Goal: Navigation & Orientation: Find specific page/section

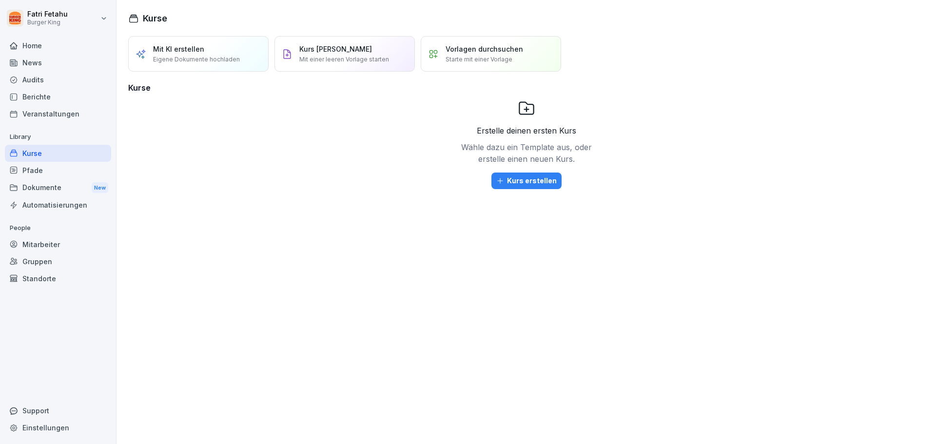
click at [40, 57] on div "News" at bounding box center [58, 62] width 106 height 17
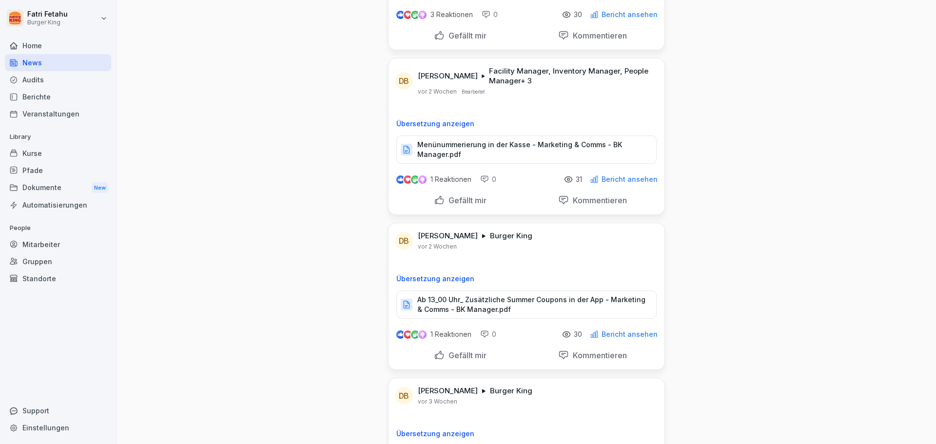
scroll to position [1121, 0]
click at [475, 155] on p "Menünummerierung in der Kasse - Marketing & Comms - BK Manager.pdf" at bounding box center [531, 150] width 229 height 19
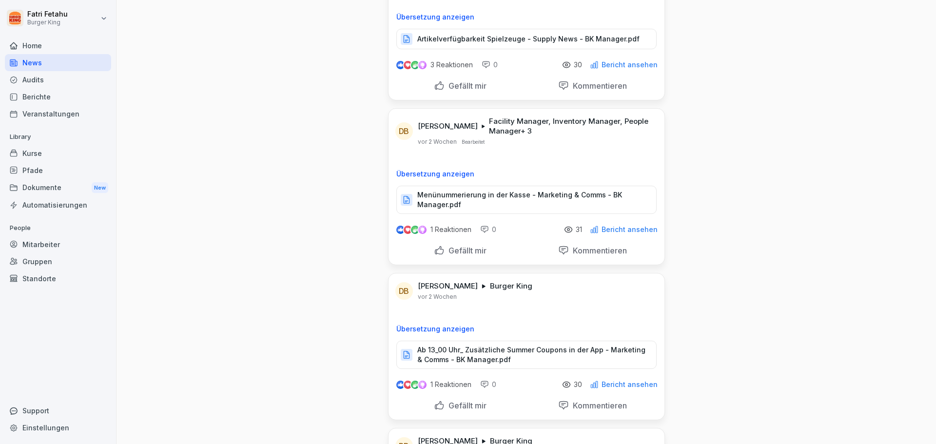
scroll to position [975, 0]
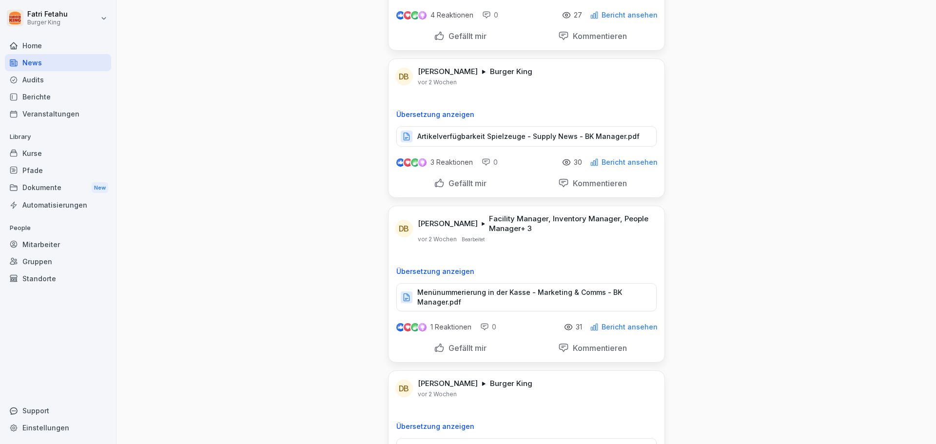
click at [34, 253] on div "Gruppen" at bounding box center [58, 261] width 106 height 17
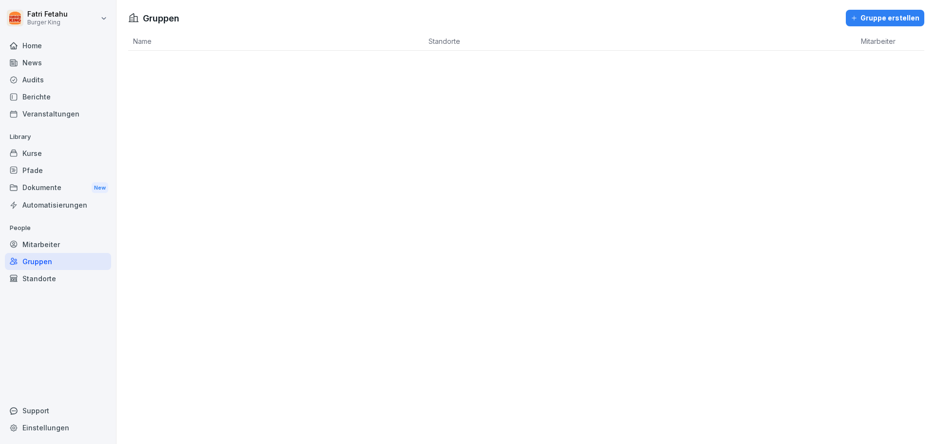
click at [37, 283] on div "Standorte" at bounding box center [58, 278] width 106 height 17
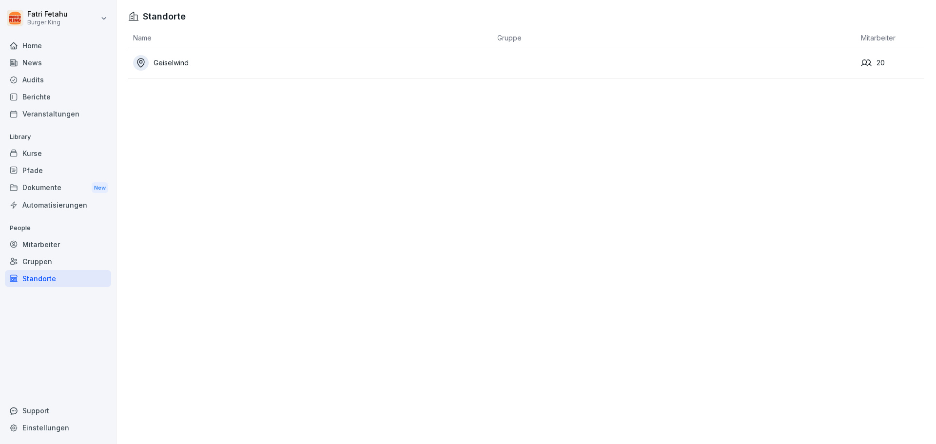
click at [38, 250] on div "Mitarbeiter" at bounding box center [58, 244] width 106 height 17
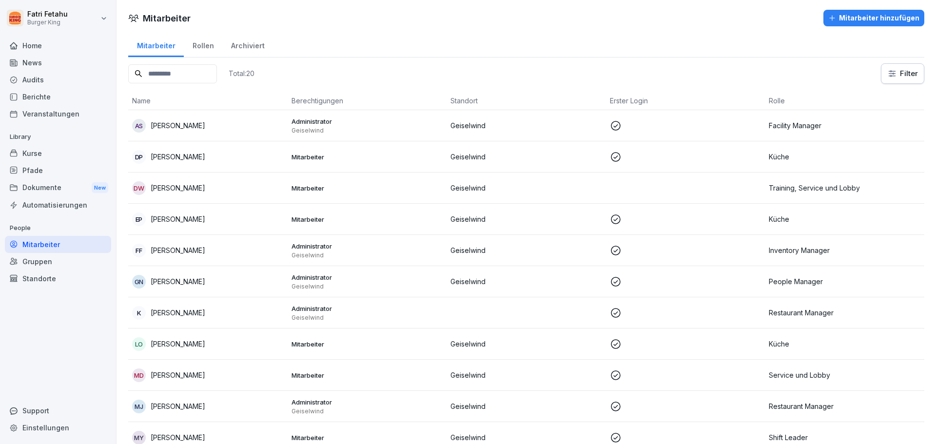
click at [365, 255] on p "Geiselwind" at bounding box center [367, 255] width 152 height 8
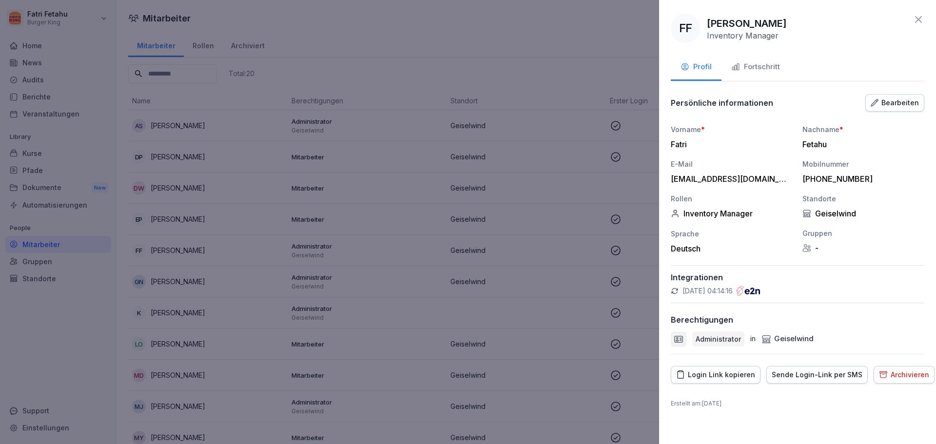
click at [759, 71] on div "Fortschritt" at bounding box center [755, 66] width 49 height 11
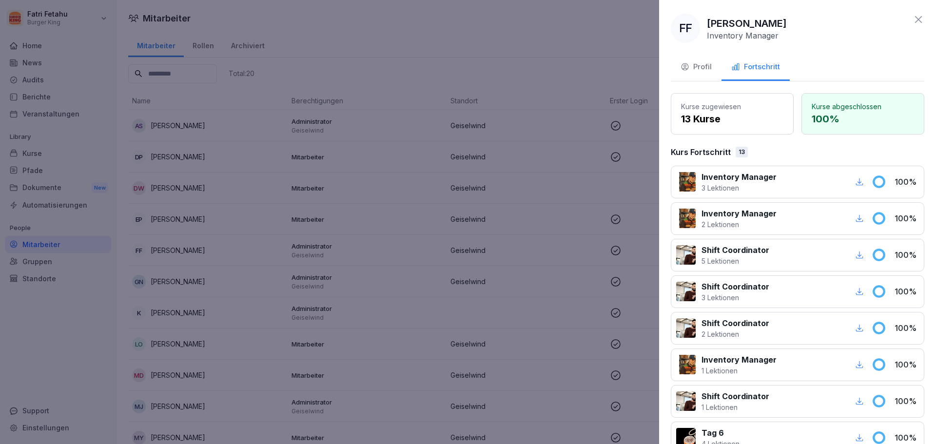
click at [697, 66] on div "Profil" at bounding box center [695, 66] width 31 height 11
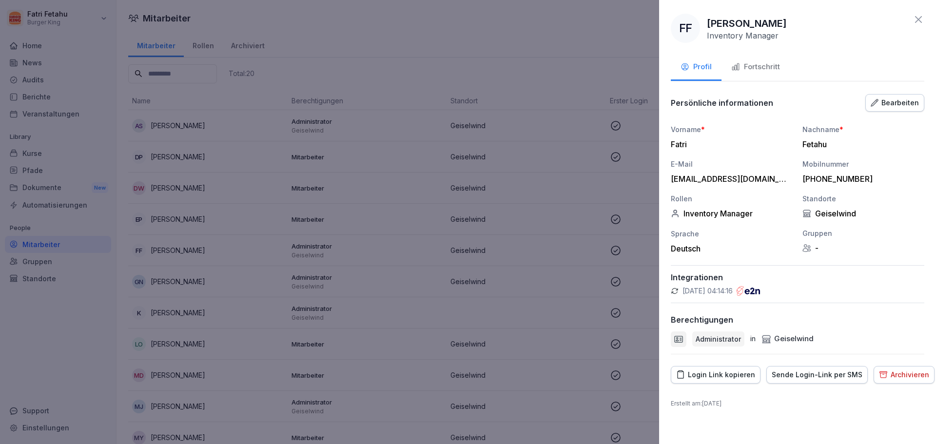
click at [735, 379] on div "Login Link kopieren" at bounding box center [715, 374] width 79 height 11
click at [917, 21] on icon at bounding box center [918, 20] width 12 height 12
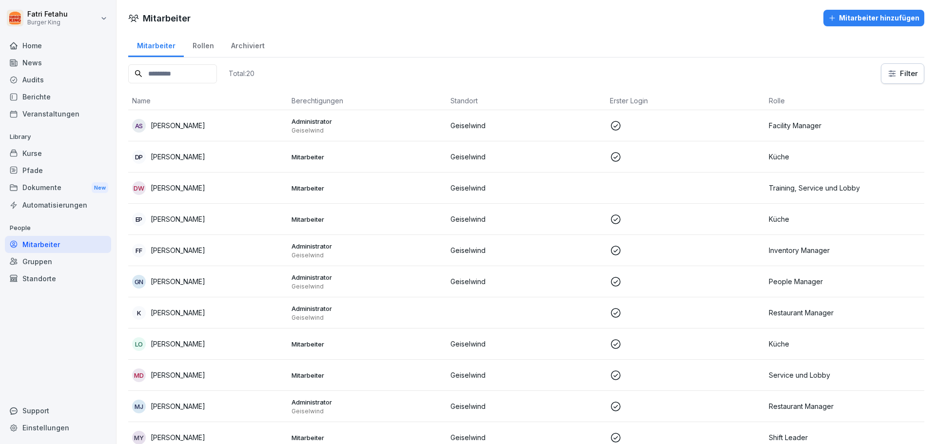
click at [34, 210] on div "Automatisierungen" at bounding box center [58, 204] width 106 height 17
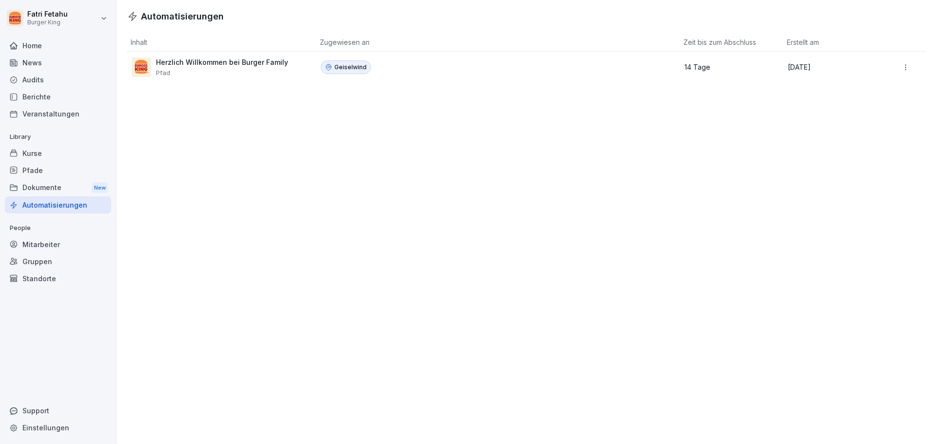
click at [36, 189] on div "Dokumente New" at bounding box center [58, 188] width 106 height 18
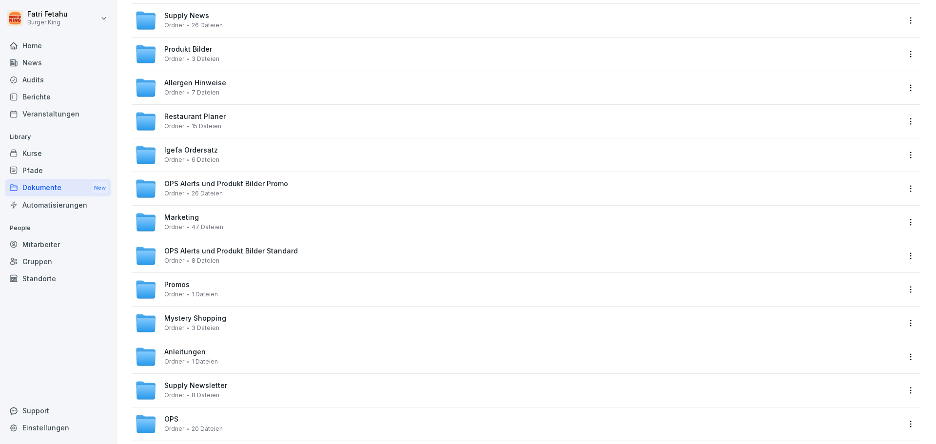
scroll to position [149, 0]
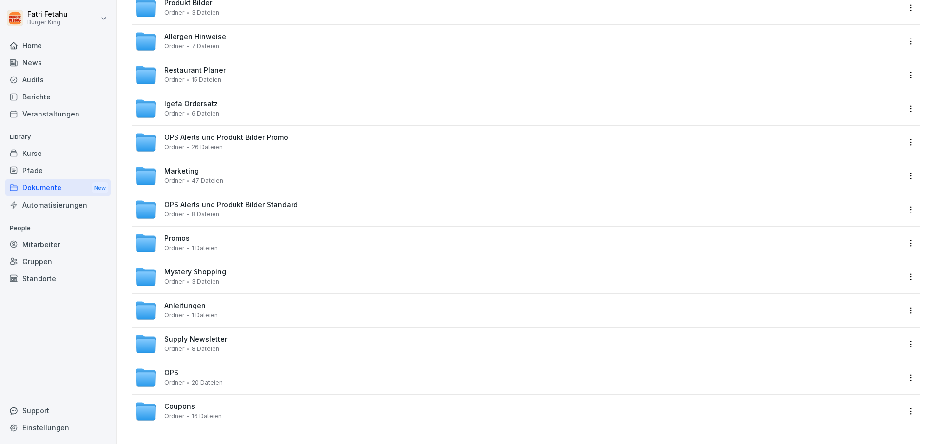
click at [254, 405] on div "Coupons Ordner 16 Dateien" at bounding box center [517, 411] width 765 height 21
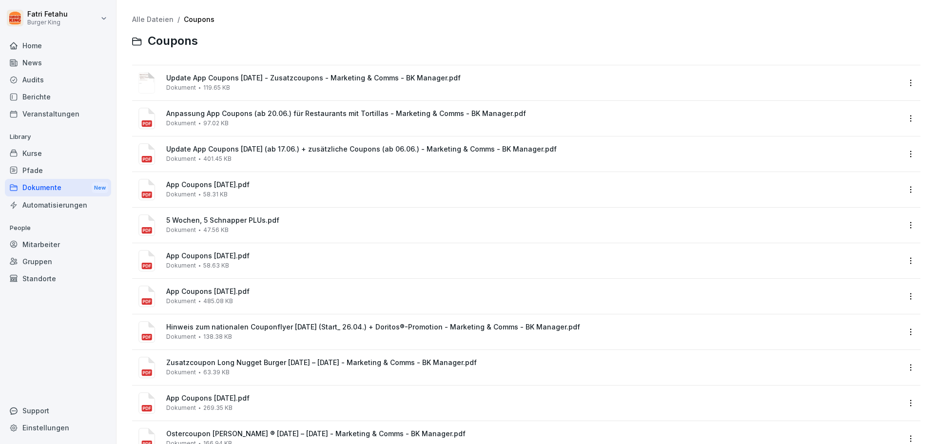
click at [286, 83] on div "Update App Coupons [DATE] - Zusatzcoupons - Marketing & Comms - BK Manager.pdf …" at bounding box center [532, 82] width 733 height 17
click at [286, 83] on div at bounding box center [468, 222] width 936 height 444
click at [364, 79] on span "Update App Coupons [DATE] - Zusatzcoupons - Marketing & Comms - BK Manager.pdf" at bounding box center [532, 78] width 733 height 8
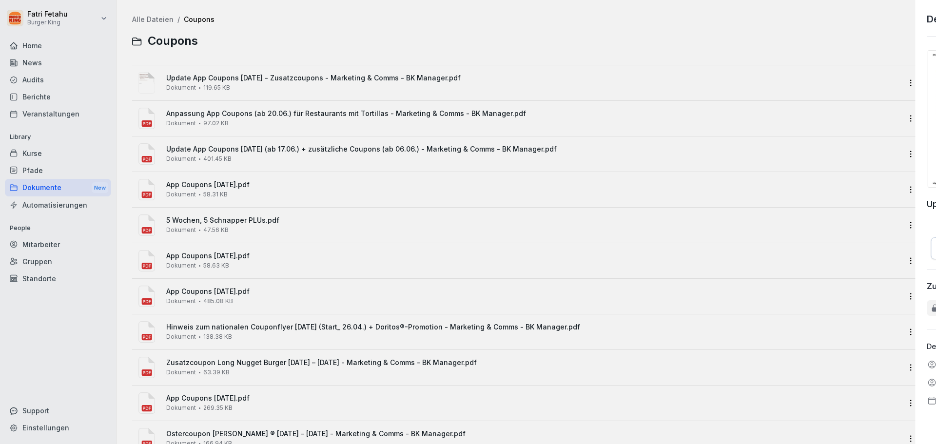
click at [364, 79] on div at bounding box center [468, 222] width 936 height 444
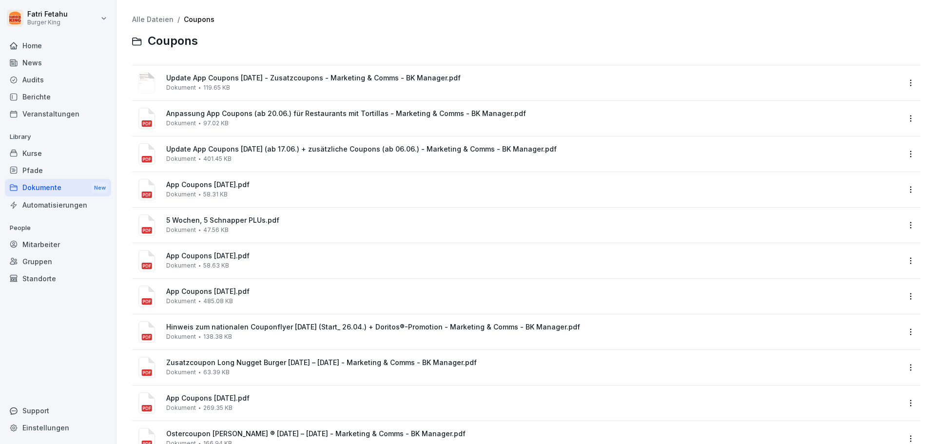
click at [365, 79] on span "Update App Coupons [DATE] - Zusatzcoupons - Marketing & Comms - BK Manager.pdf" at bounding box center [532, 78] width 733 height 8
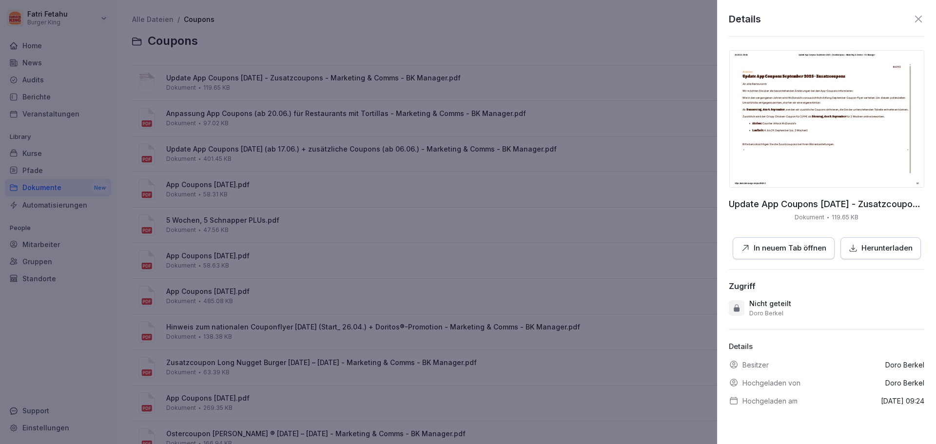
click at [798, 109] on img at bounding box center [826, 118] width 195 height 137
click at [562, 79] on div at bounding box center [468, 222] width 936 height 444
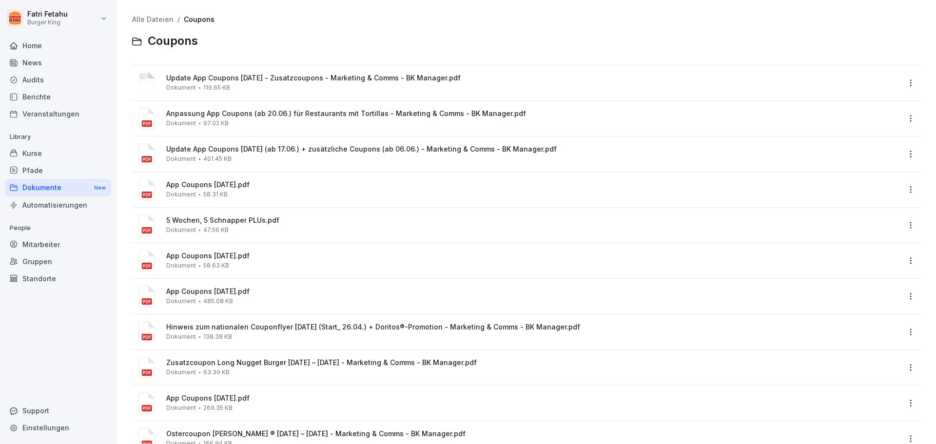
click at [44, 170] on div "Pfade" at bounding box center [58, 170] width 106 height 17
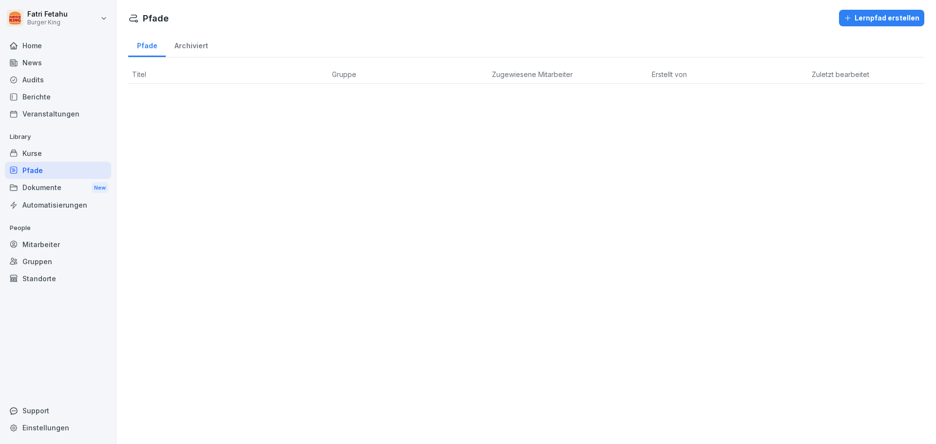
click at [49, 184] on div "Dokumente New" at bounding box center [58, 188] width 106 height 18
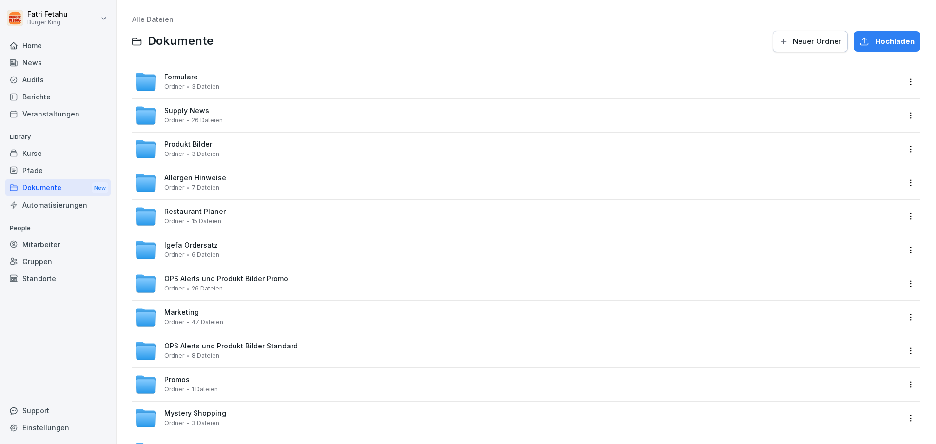
click at [221, 91] on div "Formulare Ordner 3 Dateien" at bounding box center [517, 81] width 765 height 21
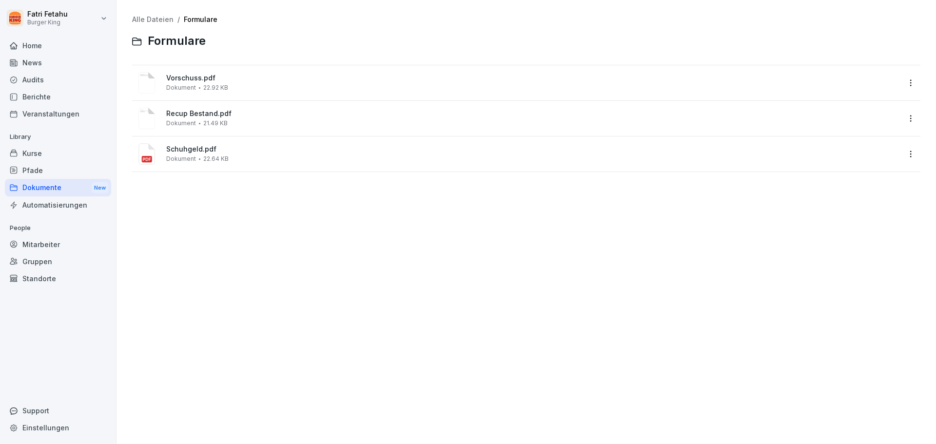
click at [223, 152] on span "Schuhgeld.pdf" at bounding box center [532, 149] width 733 height 8
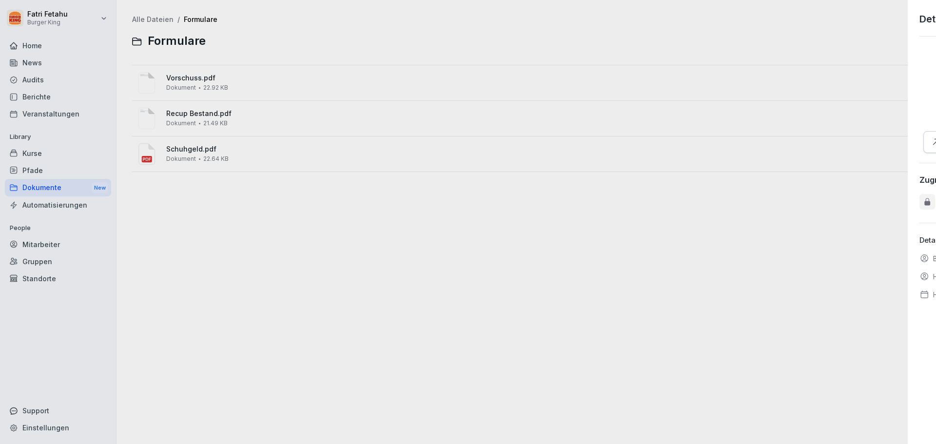
click at [223, 152] on div at bounding box center [468, 222] width 936 height 444
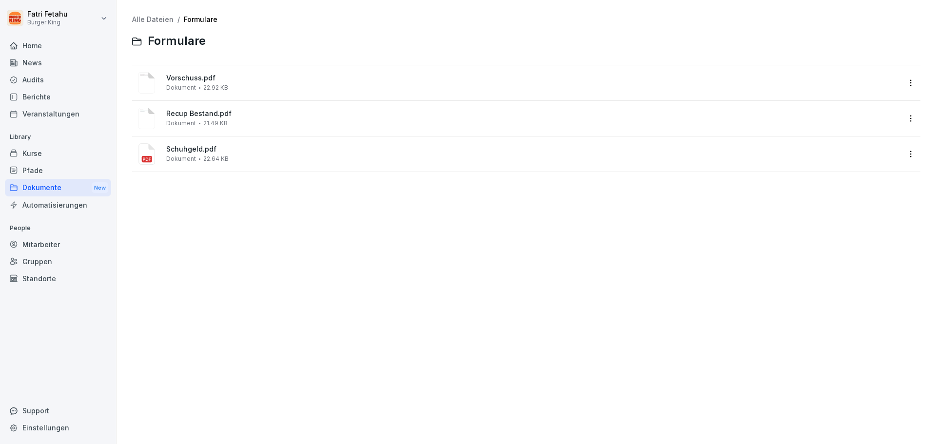
click at [194, 157] on span "Dokument" at bounding box center [181, 158] width 30 height 7
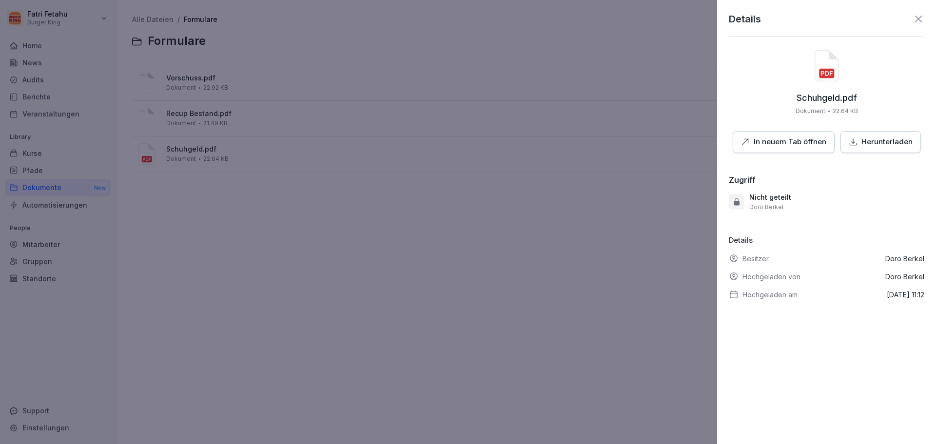
click at [764, 143] on p "In neuem Tab öffnen" at bounding box center [789, 141] width 73 height 11
click at [549, 98] on div at bounding box center [468, 222] width 936 height 444
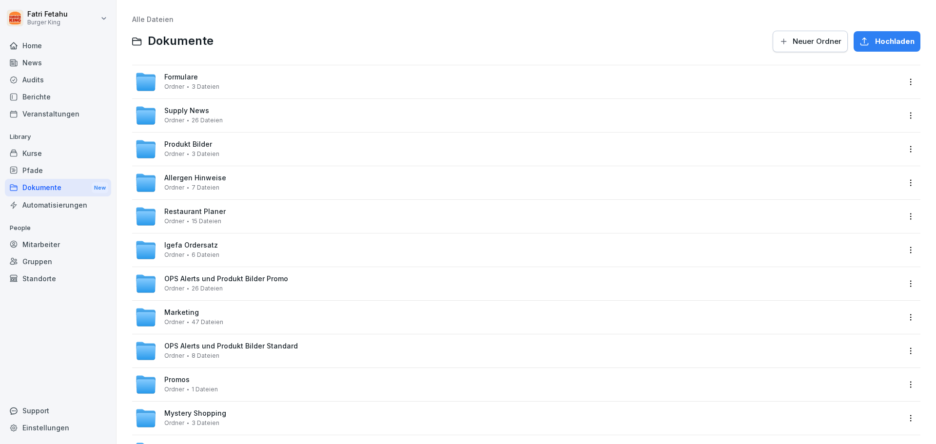
click at [198, 118] on span "26 Dateien" at bounding box center [207, 120] width 31 height 7
click at [231, 154] on div "Produkt Bilder Ordner 3 Dateien" at bounding box center [517, 148] width 765 height 21
click at [201, 211] on span "Restaurant Planer" at bounding box center [194, 212] width 61 height 8
click at [250, 243] on div "Igefa Ordersatz Ordner 6 Dateien" at bounding box center [517, 249] width 765 height 21
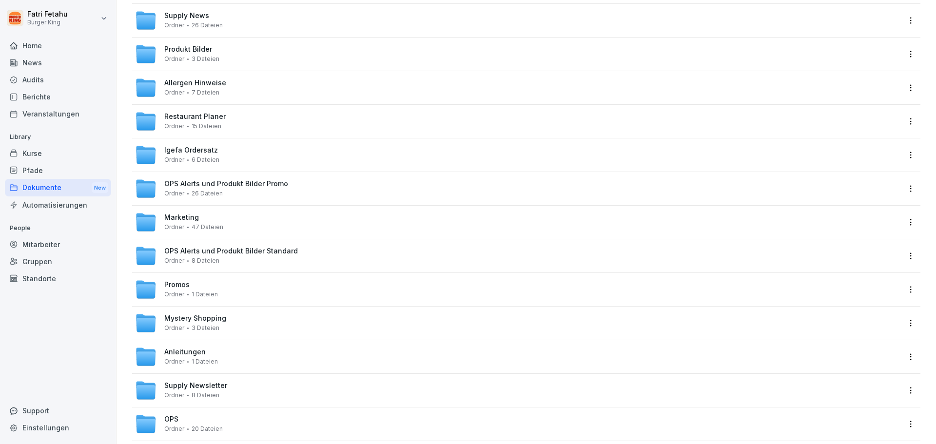
scroll to position [97, 0]
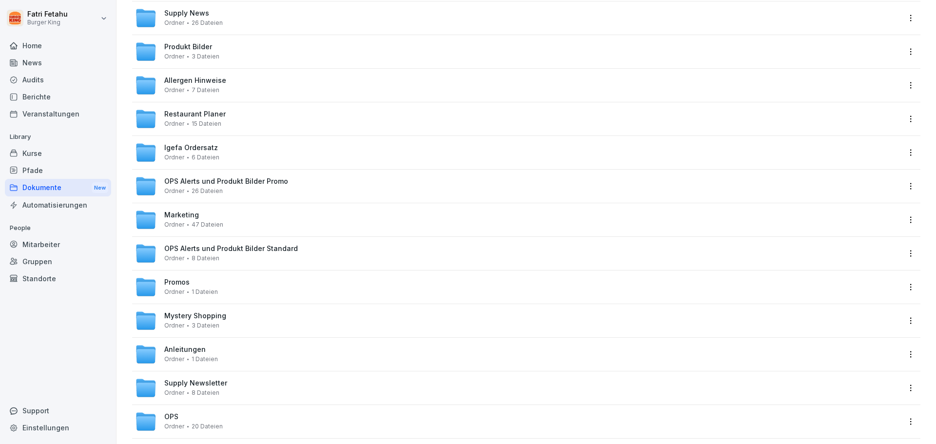
click at [192, 220] on div "Marketing Ordner 47 Dateien" at bounding box center [193, 219] width 59 height 17
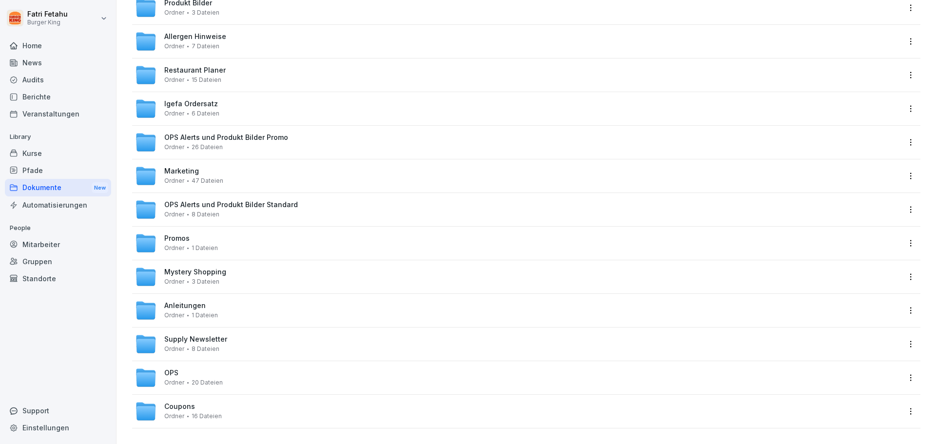
scroll to position [149, 0]
click at [227, 338] on div "Supply Newsletter Ordner 8 Dateien" at bounding box center [517, 343] width 765 height 21
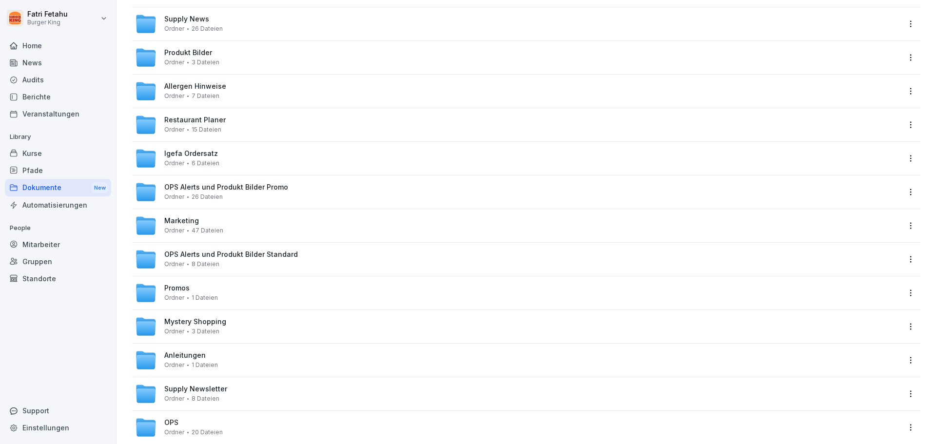
scroll to position [97, 0]
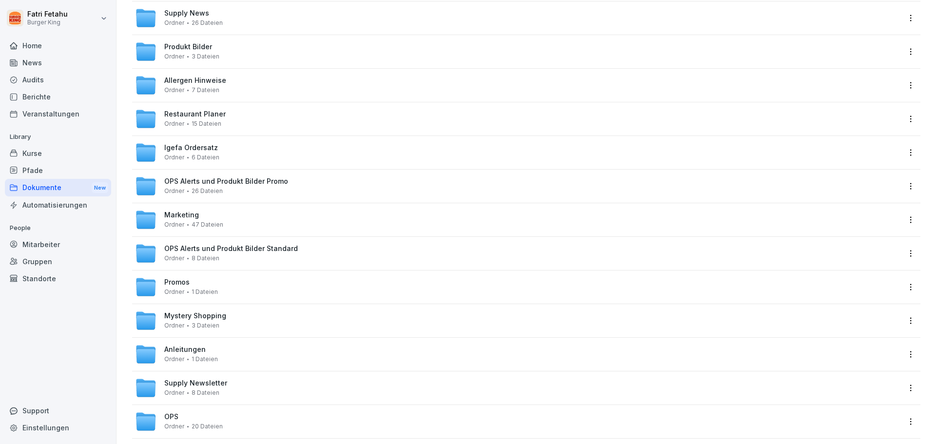
click at [206, 358] on span "1 Dateien" at bounding box center [205, 359] width 26 height 7
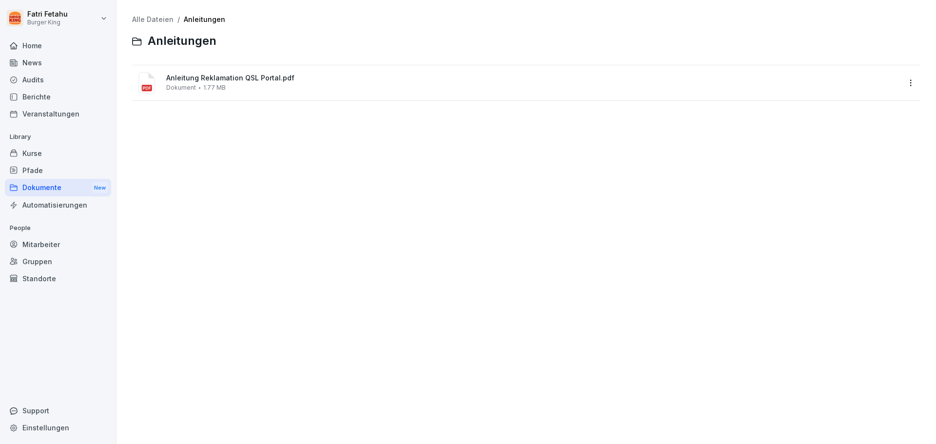
click at [262, 79] on span "Anleitung Reklamation QSL Portal.pdf" at bounding box center [532, 78] width 733 height 8
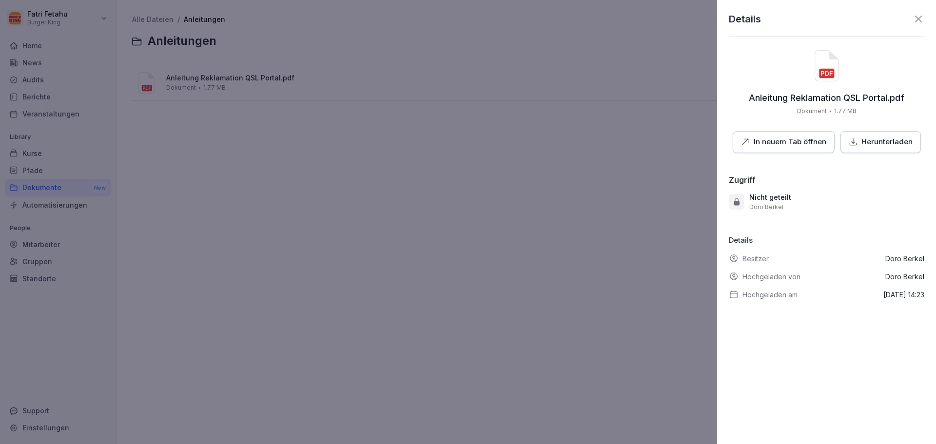
click at [762, 141] on p "In neuem Tab öffnen" at bounding box center [789, 141] width 73 height 11
click at [304, 136] on div at bounding box center [468, 222] width 936 height 444
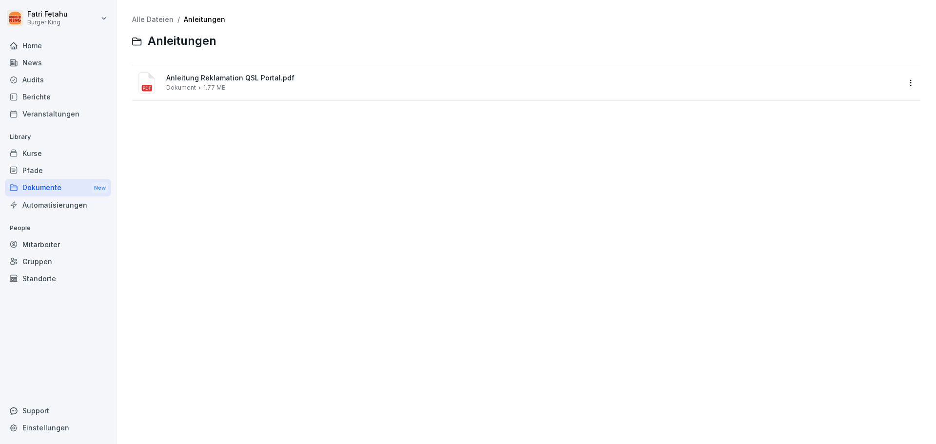
click at [21, 75] on div "Audits" at bounding box center [58, 79] width 106 height 17
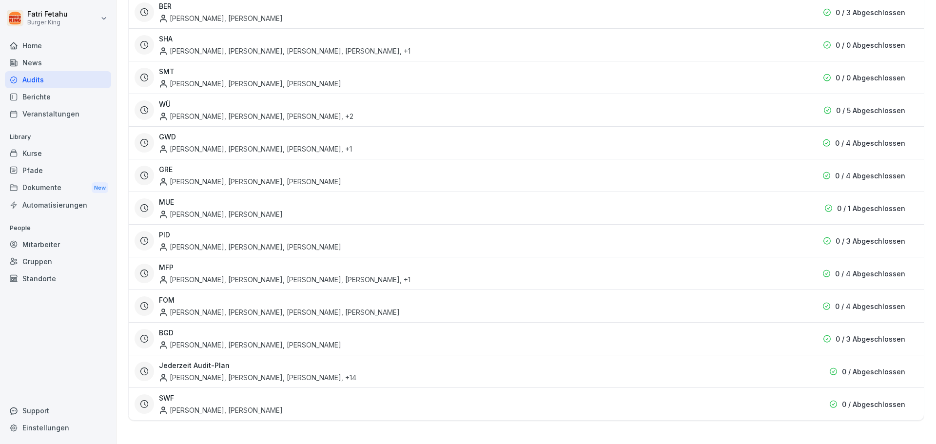
scroll to position [293, 0]
click at [45, 119] on div "Veranstaltungen" at bounding box center [58, 113] width 106 height 17
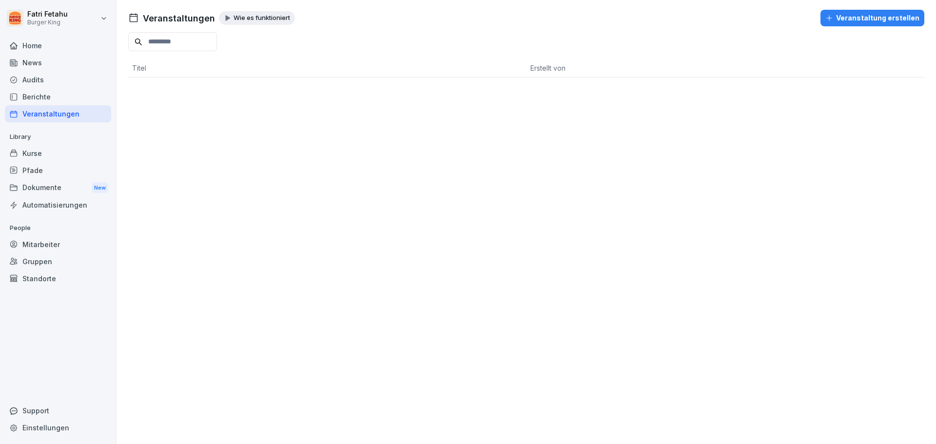
click at [30, 87] on div "Audits" at bounding box center [58, 79] width 106 height 17
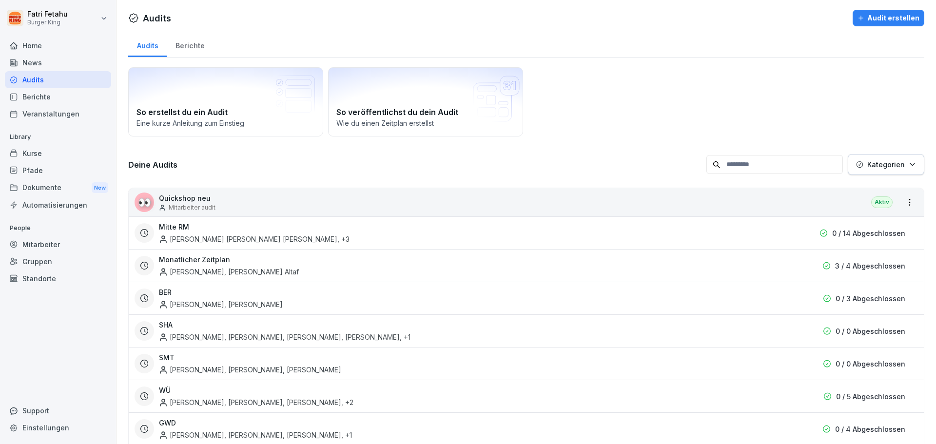
click at [32, 96] on div "Berichte" at bounding box center [58, 96] width 106 height 17
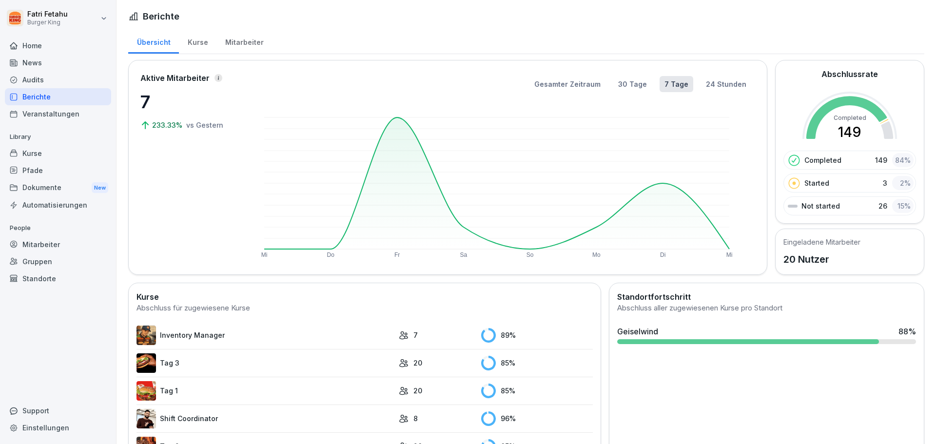
click at [197, 36] on div "Kurse" at bounding box center [198, 41] width 38 height 25
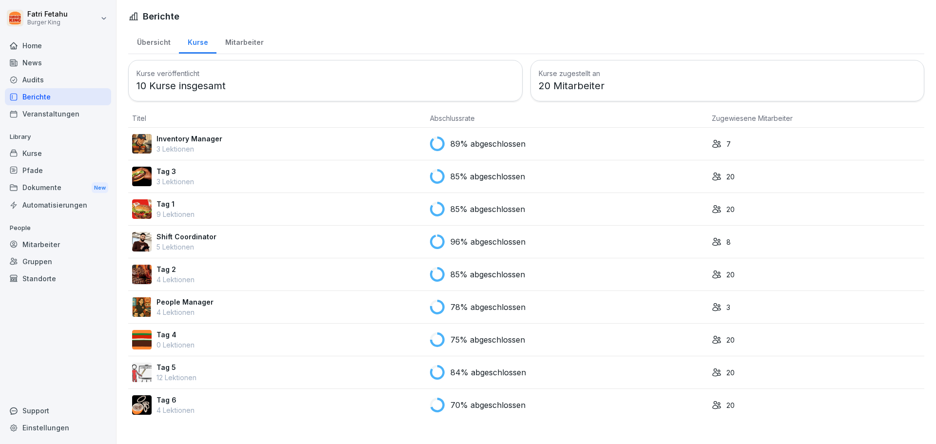
click at [241, 39] on div "Mitarbeiter" at bounding box center [244, 41] width 56 height 25
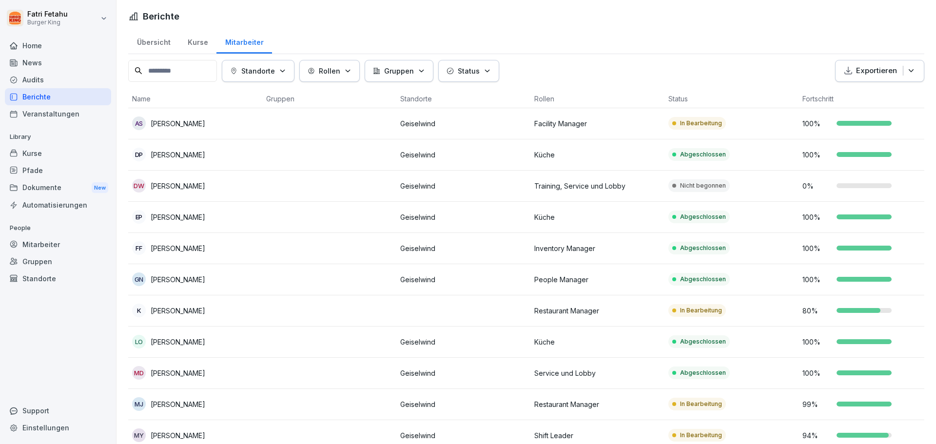
click at [207, 39] on div "Kurse" at bounding box center [198, 41] width 38 height 25
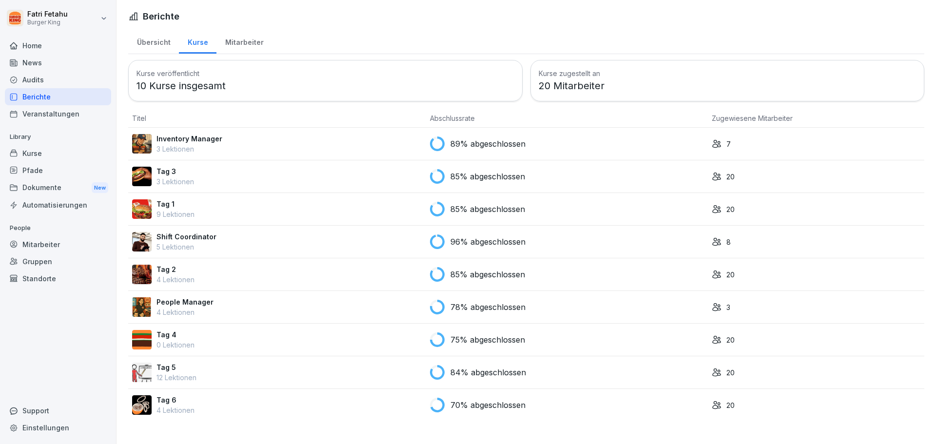
click at [159, 40] on div "Übersicht" at bounding box center [153, 41] width 51 height 25
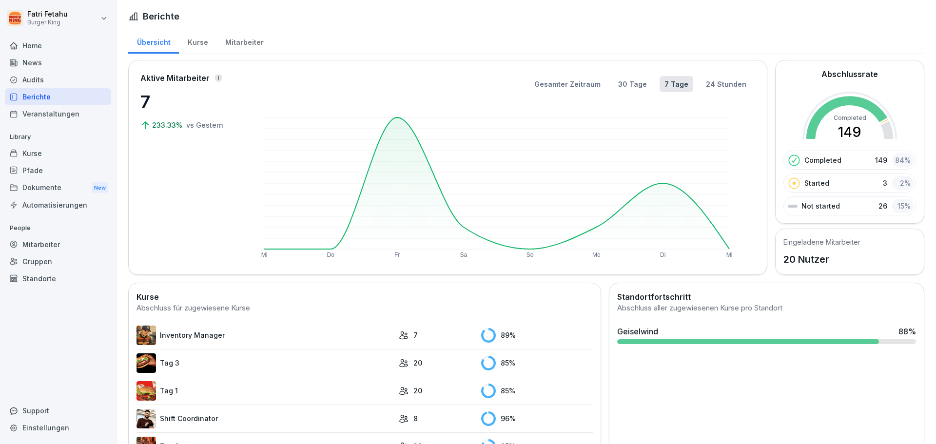
click at [35, 111] on div "Veranstaltungen" at bounding box center [58, 113] width 106 height 17
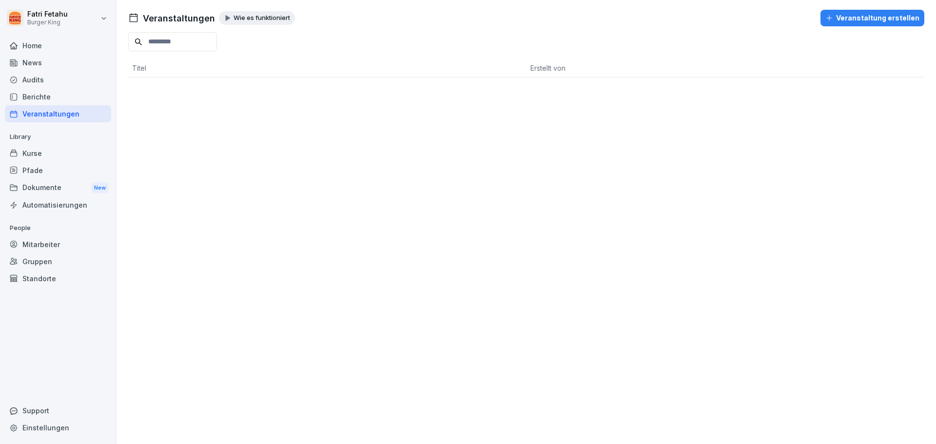
click at [35, 87] on div "Audits" at bounding box center [58, 79] width 106 height 17
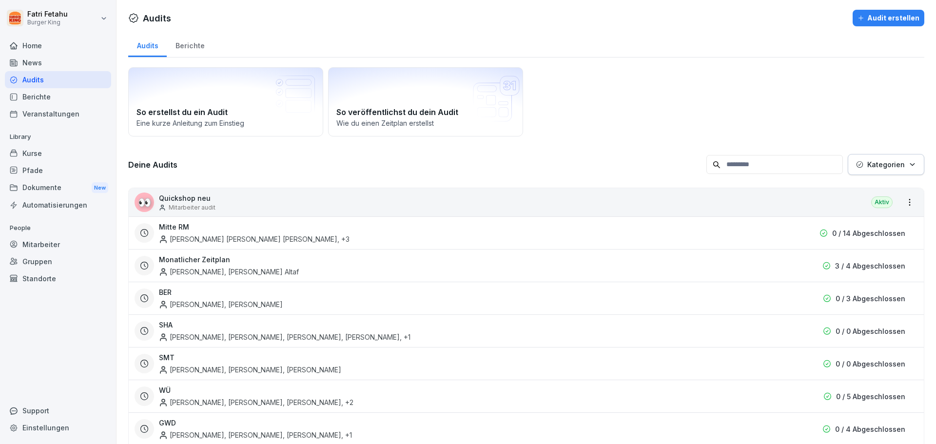
click at [40, 78] on div "Audits" at bounding box center [58, 79] width 106 height 17
click at [43, 66] on div "News" at bounding box center [58, 62] width 106 height 17
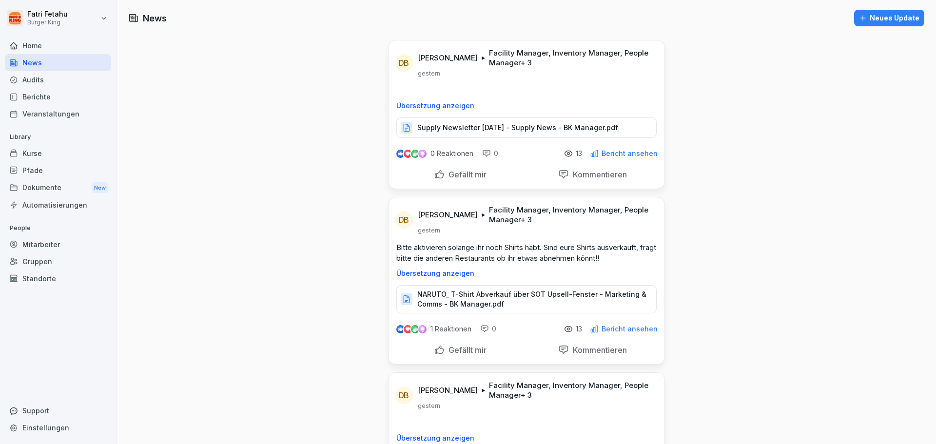
click at [485, 134] on div "Supply Newsletter [DATE] - Supply News - BK Manager.pdf" at bounding box center [526, 127] width 260 height 20
click at [48, 45] on div "Home" at bounding box center [58, 45] width 106 height 17
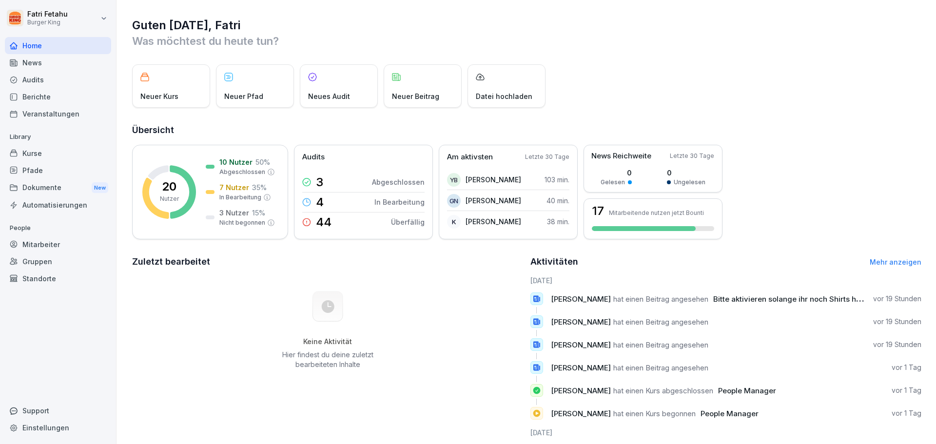
click at [31, 150] on div "Kurse" at bounding box center [58, 153] width 106 height 17
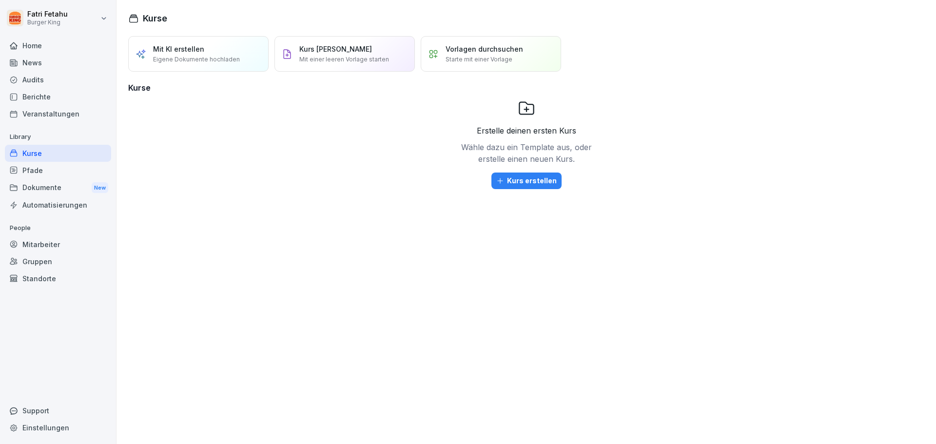
click at [451, 57] on p "Starte mit einer Vorlage" at bounding box center [478, 59] width 67 height 9
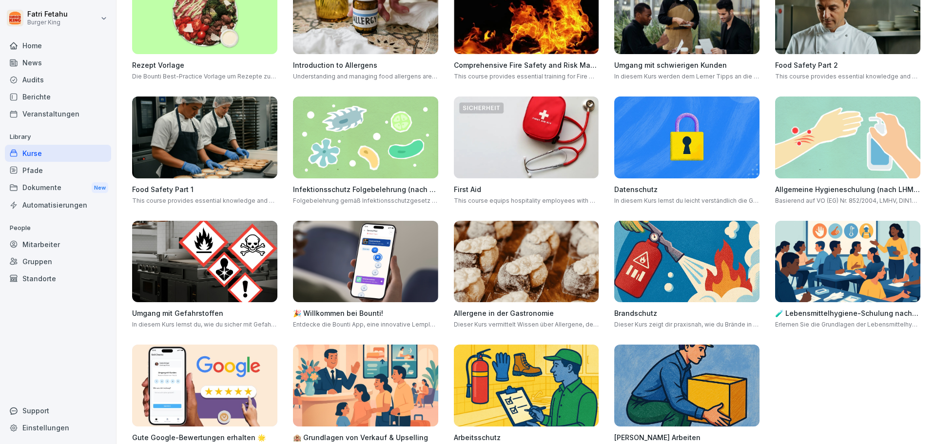
scroll to position [256, 0]
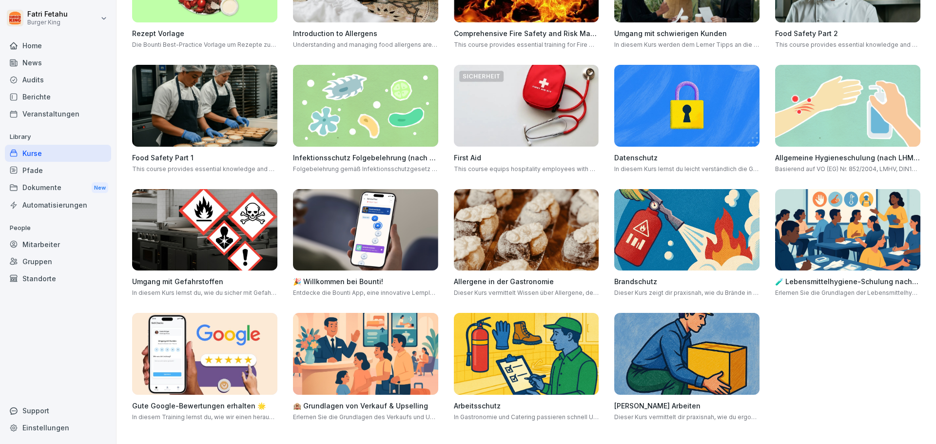
click at [200, 334] on img at bounding box center [204, 354] width 145 height 82
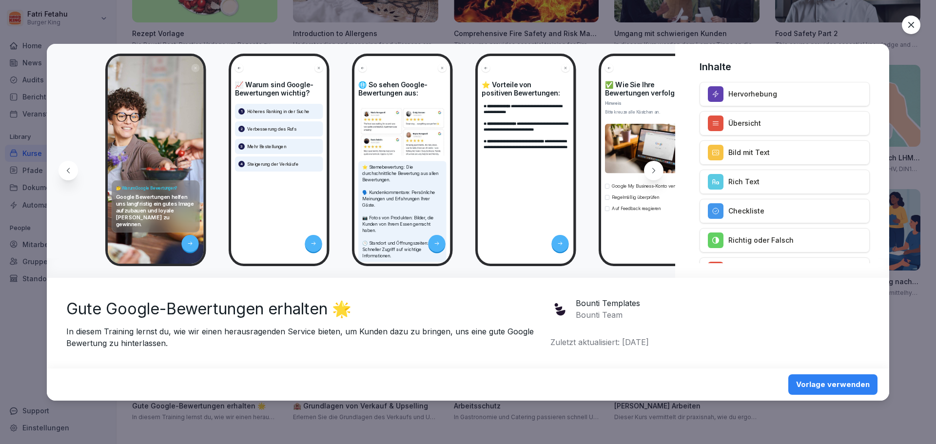
click at [908, 29] on icon at bounding box center [911, 25] width 10 height 10
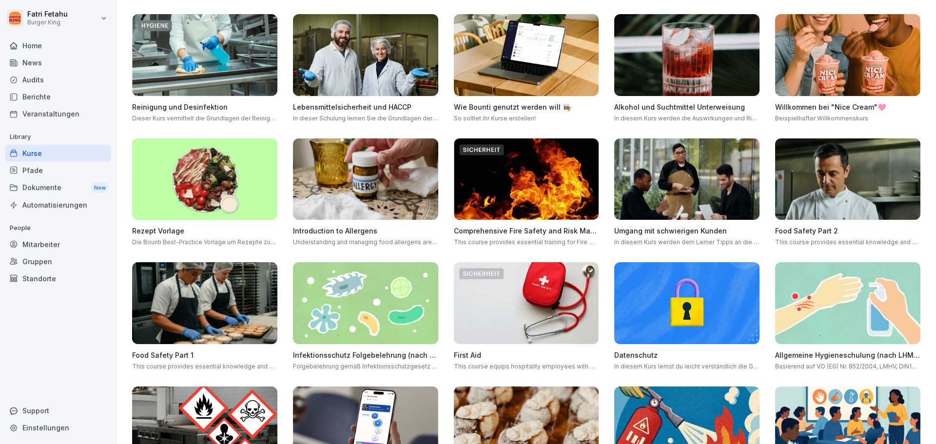
scroll to position [13, 0]
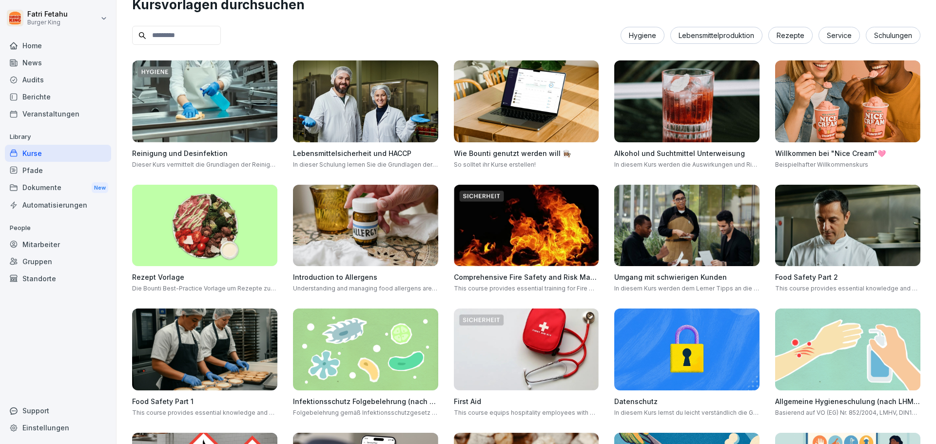
click at [222, 97] on img at bounding box center [204, 101] width 145 height 82
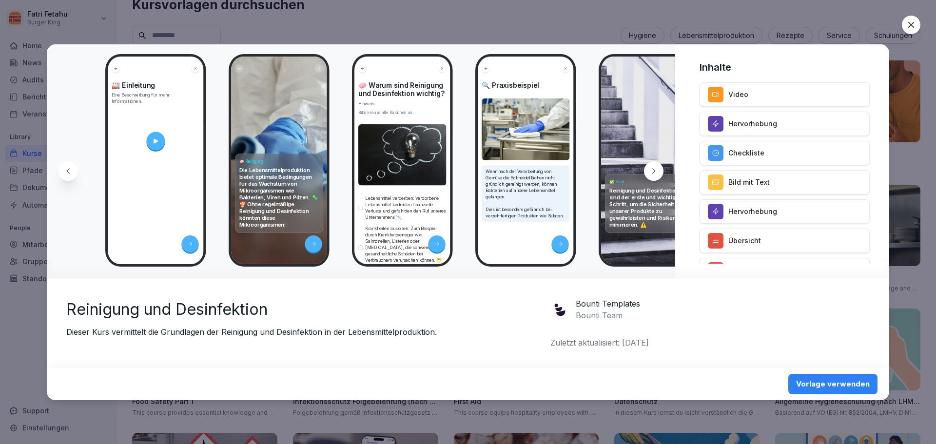
click at [652, 173] on icon at bounding box center [654, 171] width 8 height 8
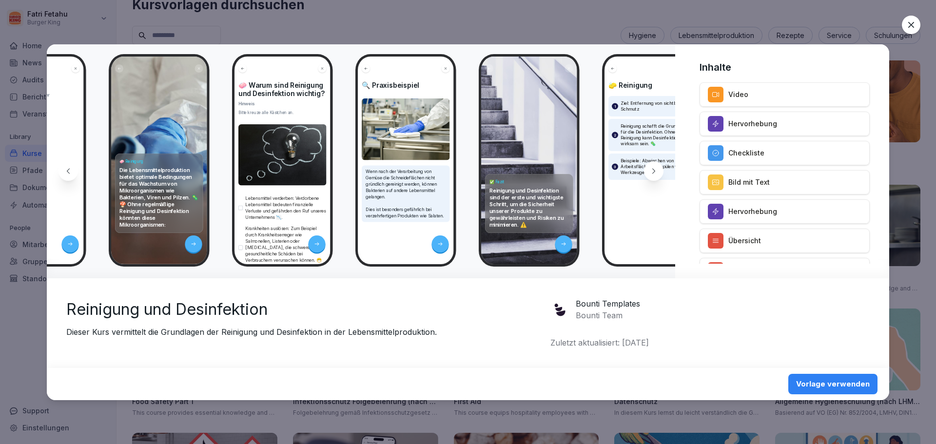
scroll to position [0, 130]
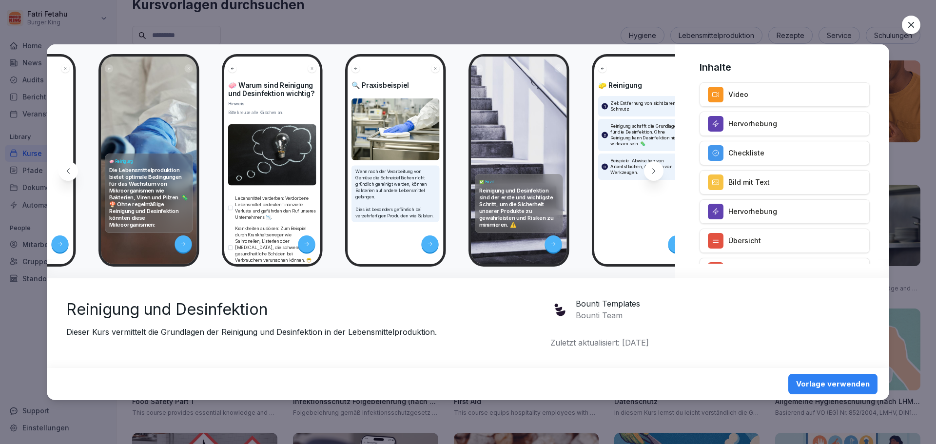
click at [650, 167] on icon at bounding box center [654, 171] width 8 height 8
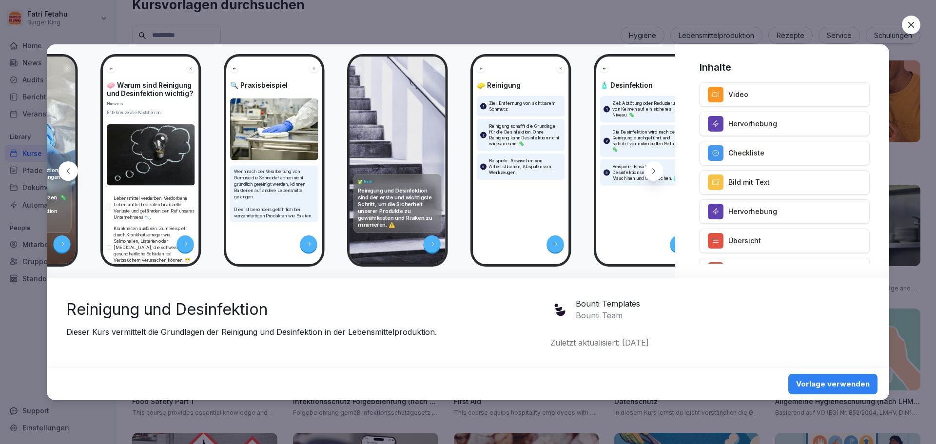
scroll to position [0, 261]
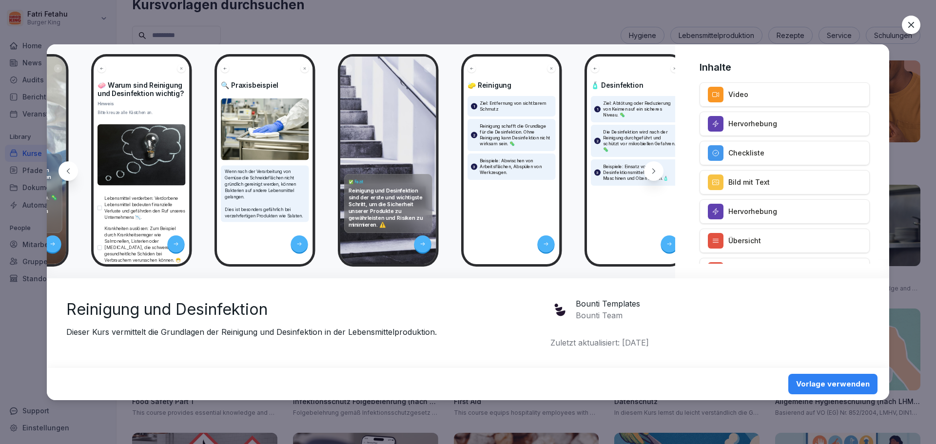
click at [659, 177] on div at bounding box center [653, 170] width 19 height 19
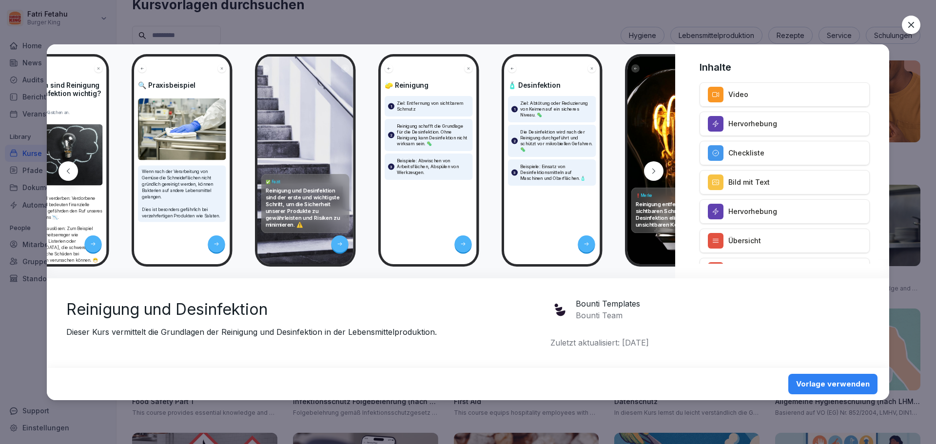
scroll to position [0, 391]
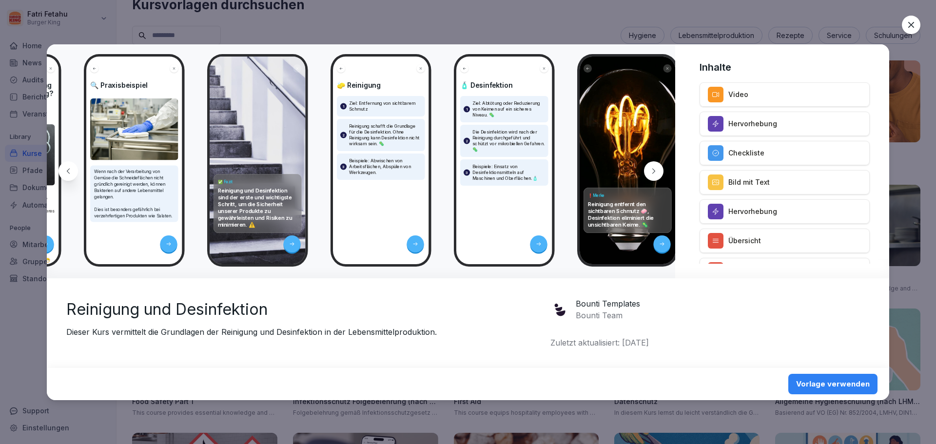
click at [909, 31] on div at bounding box center [911, 25] width 19 height 19
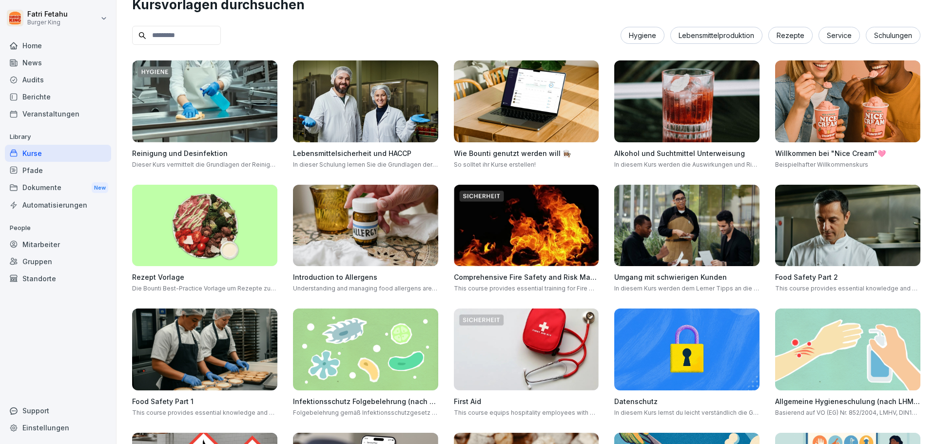
click at [41, 111] on div "Veranstaltungen" at bounding box center [58, 113] width 106 height 17
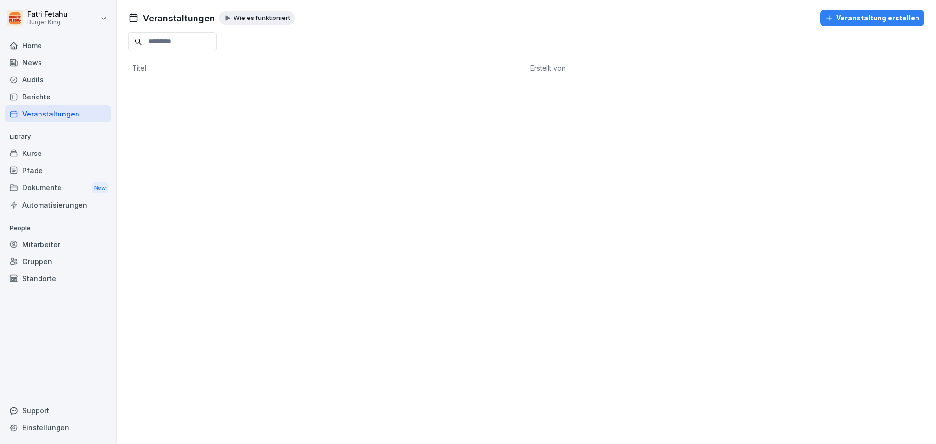
click at [40, 101] on div "Berichte" at bounding box center [58, 96] width 106 height 17
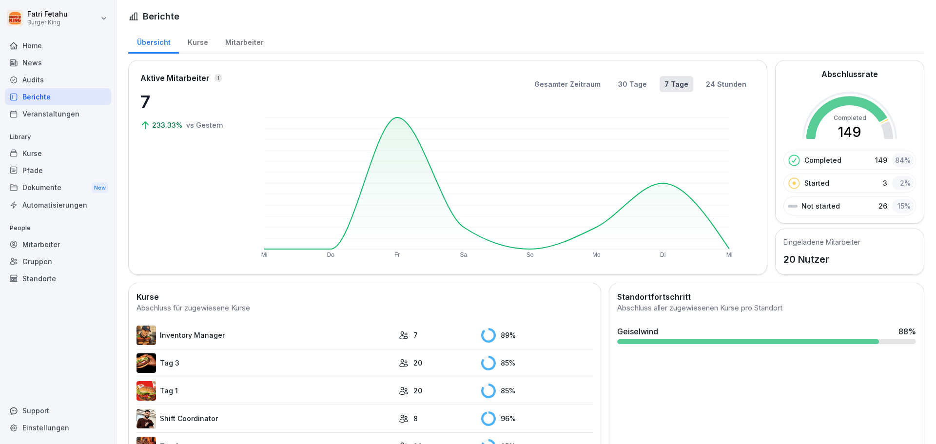
click at [38, 153] on div "Kurse" at bounding box center [58, 153] width 106 height 17
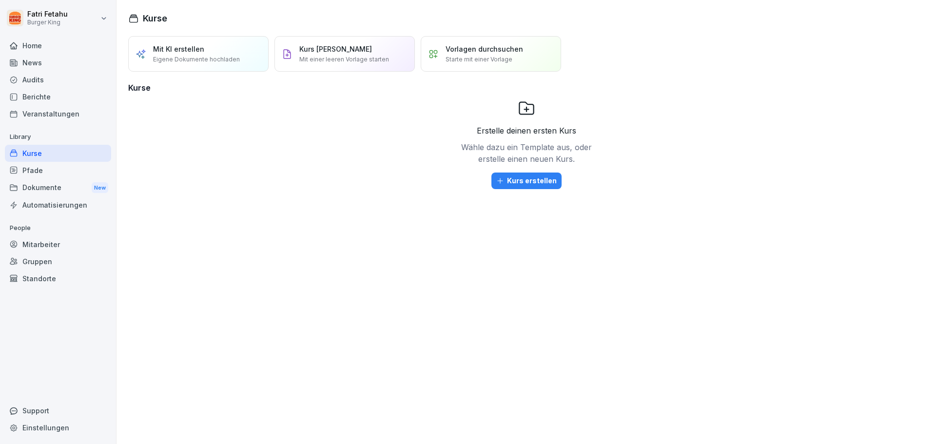
click at [45, 59] on div "News" at bounding box center [58, 62] width 106 height 17
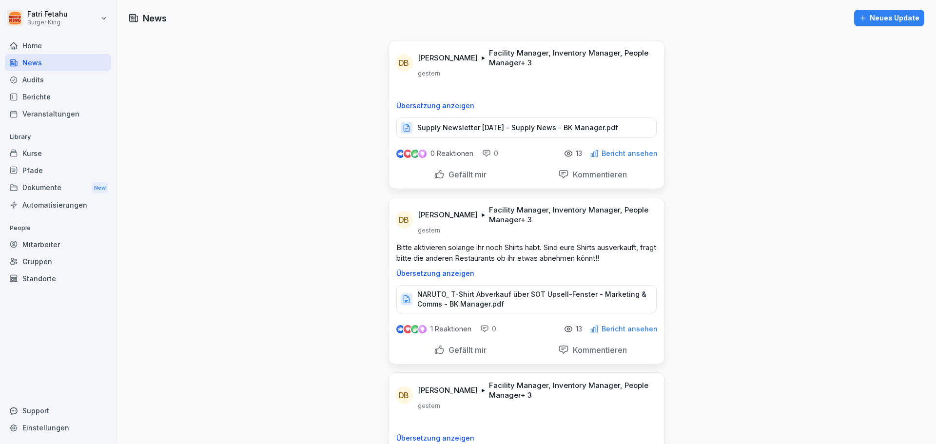
click at [39, 76] on div "Audits" at bounding box center [58, 79] width 106 height 17
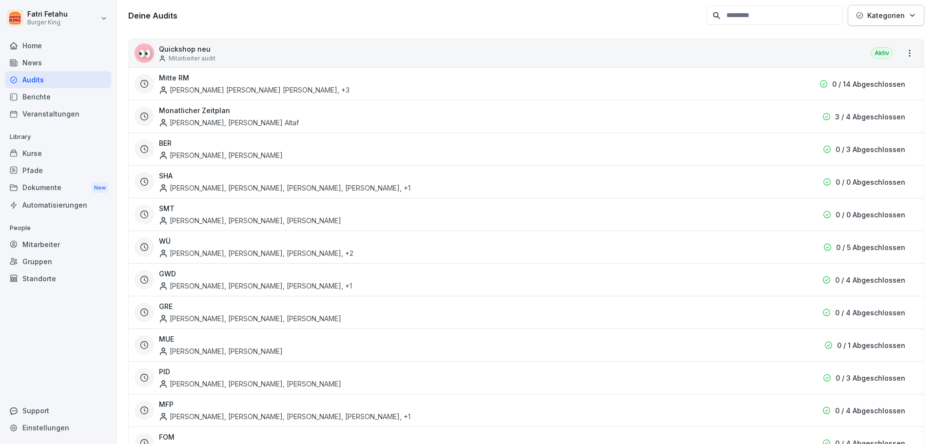
scroll to position [50, 0]
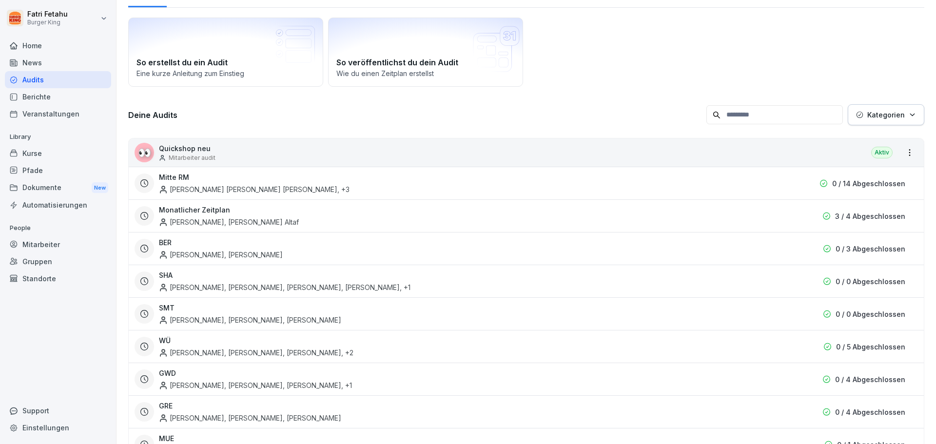
click at [191, 148] on p "Quickshop neu" at bounding box center [187, 148] width 57 height 10
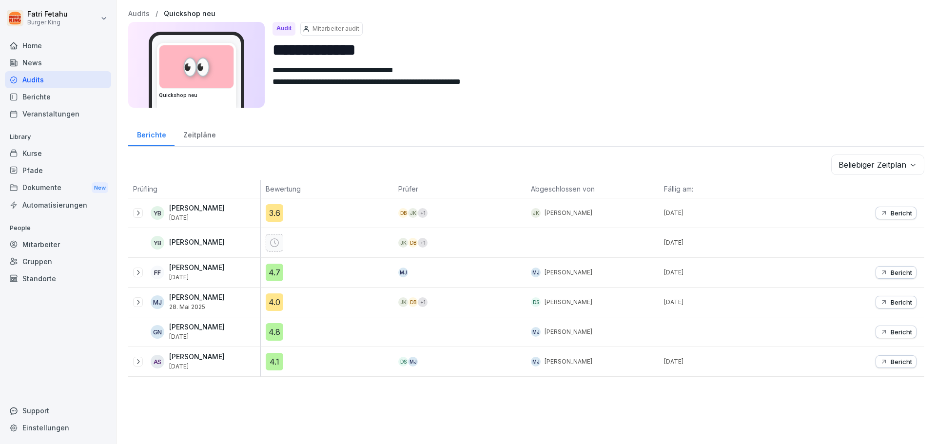
click at [864, 165] on body "**********" at bounding box center [468, 222] width 936 height 444
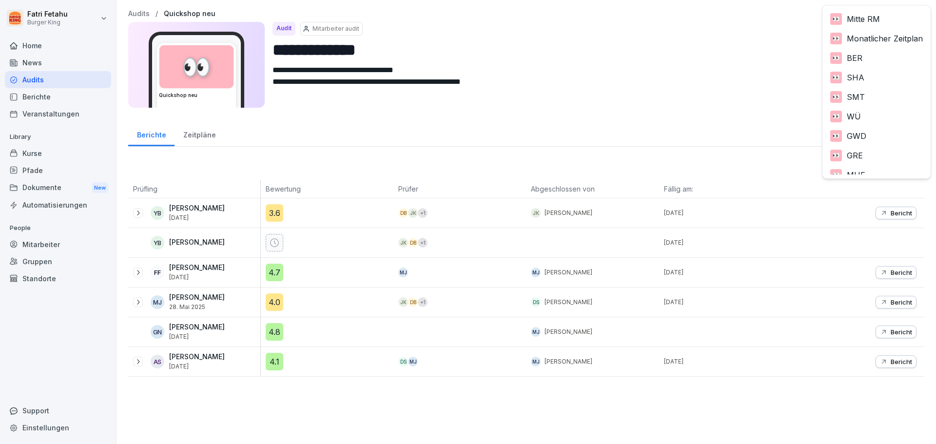
scroll to position [147, 0]
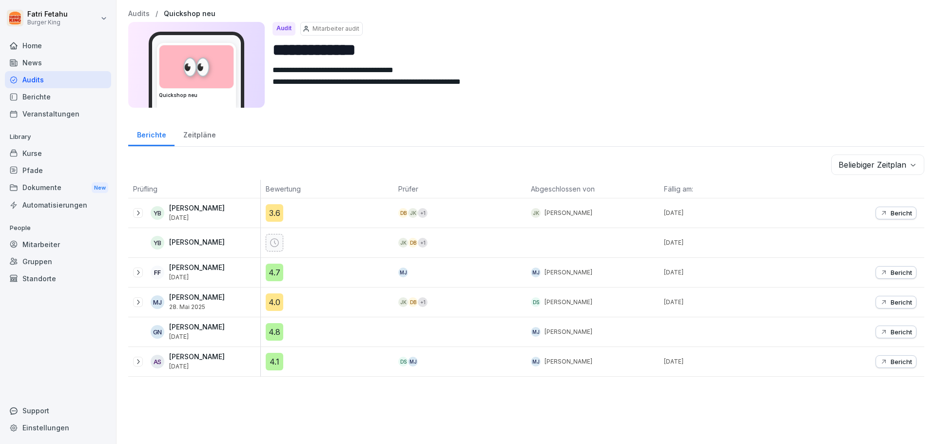
click at [199, 139] on div "Zeitpläne" at bounding box center [199, 133] width 50 height 25
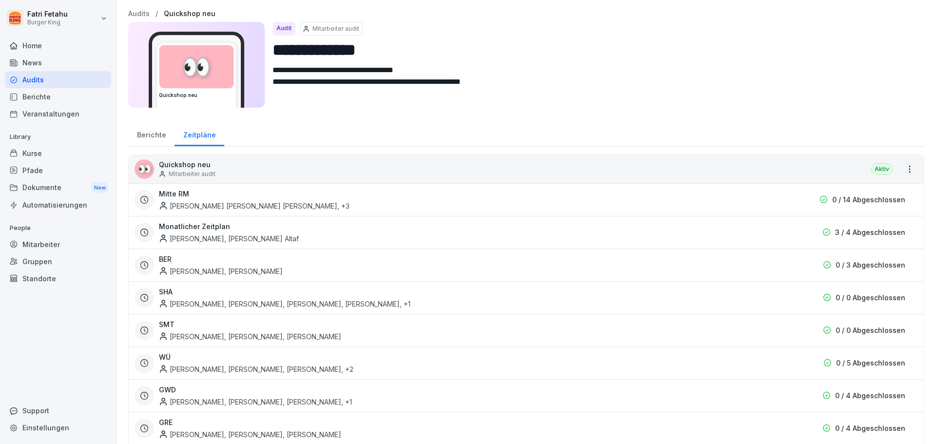
click at [161, 134] on div "Berichte" at bounding box center [151, 133] width 46 height 25
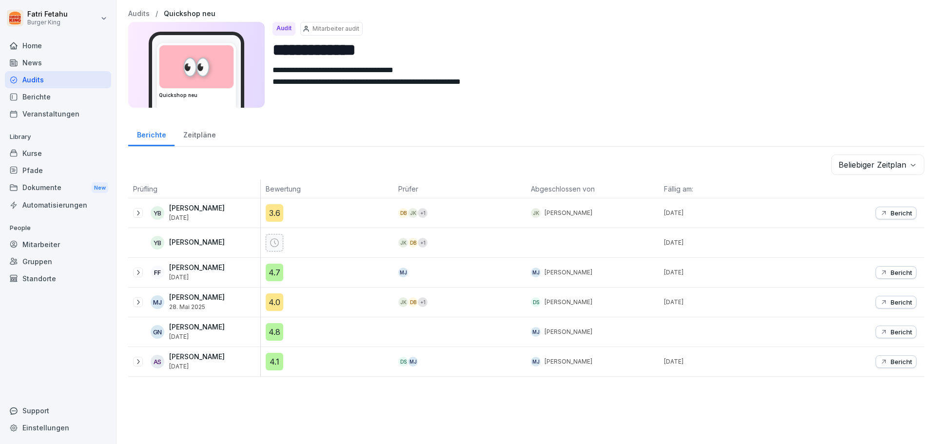
click at [282, 188] on p "Bewertung" at bounding box center [327, 189] width 123 height 10
click at [32, 64] on div "News" at bounding box center [58, 62] width 106 height 17
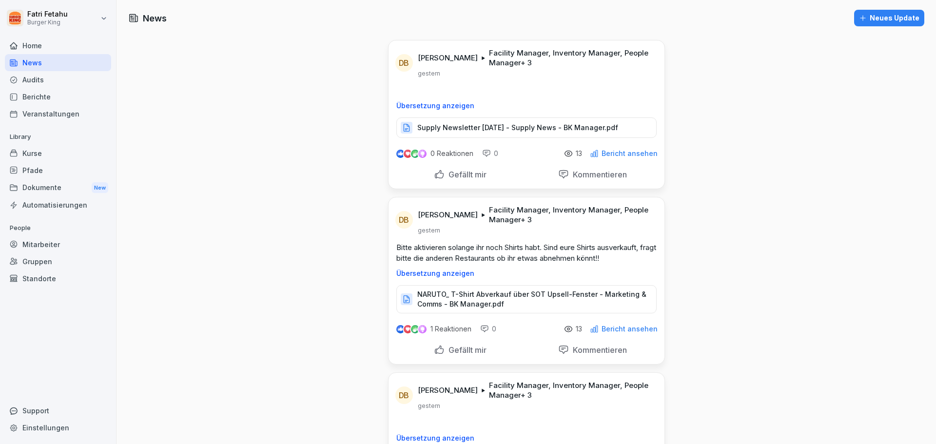
click at [102, 16] on html "Fatri Fetahu Burger King Home News Audits Berichte Veranstaltungen Library Kurs…" at bounding box center [468, 222] width 936 height 444
click at [52, 58] on div "Abmelden" at bounding box center [62, 62] width 96 height 18
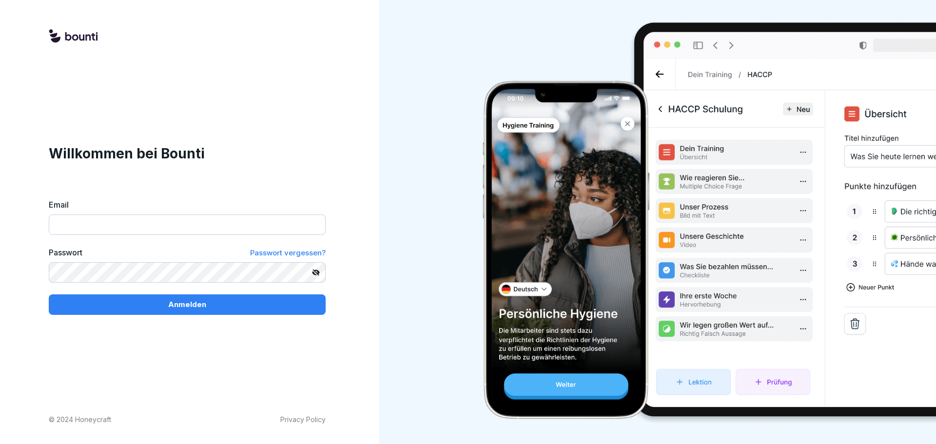
type input "**********"
